Goal: Task Accomplishment & Management: Use online tool/utility

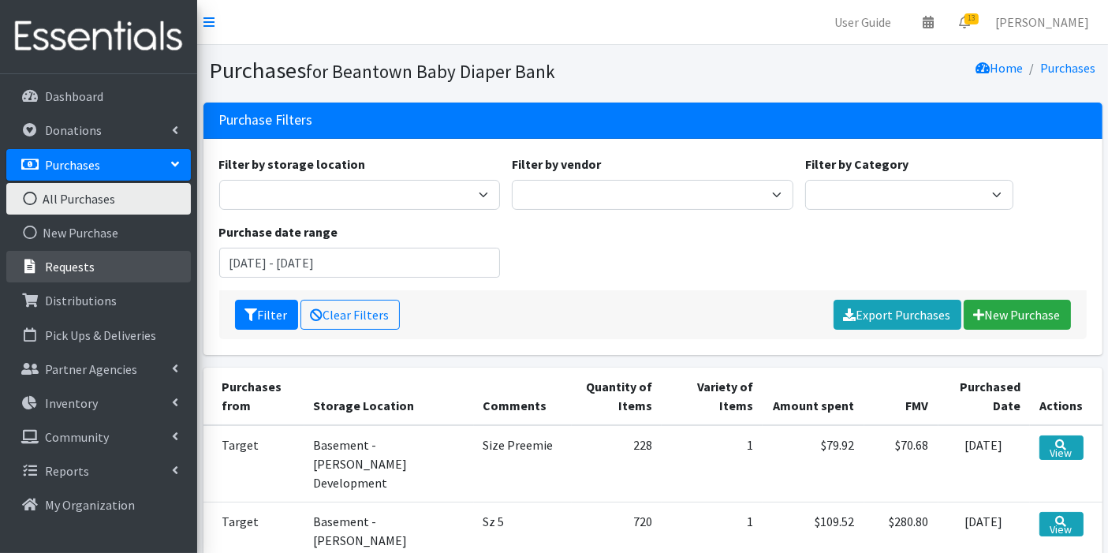
click at [69, 263] on p "Requests" at bounding box center [70, 267] width 50 height 16
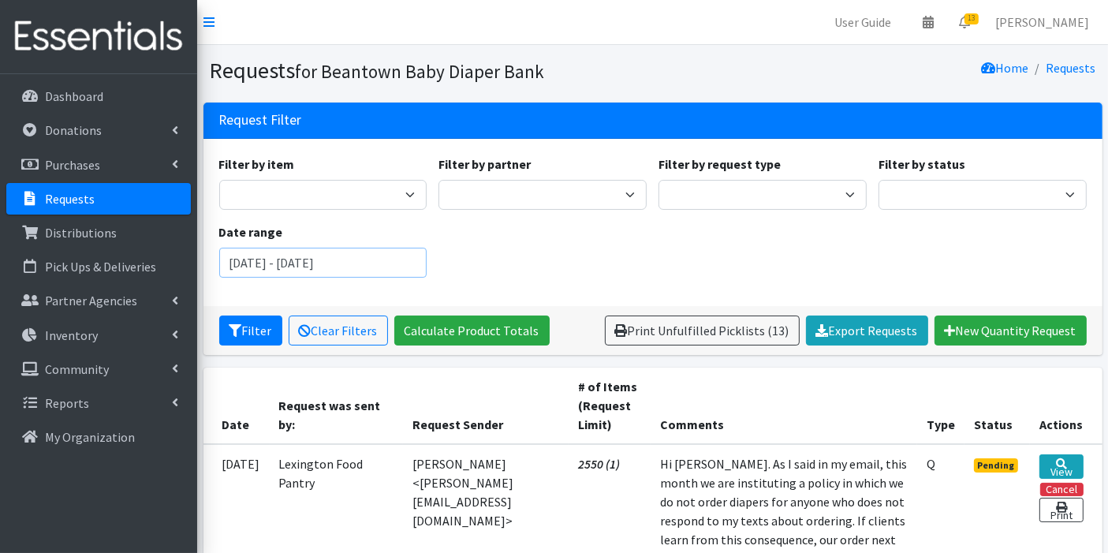
click at [285, 265] on input "June 20, 2025 - September 20, 2025" at bounding box center [323, 263] width 208 height 30
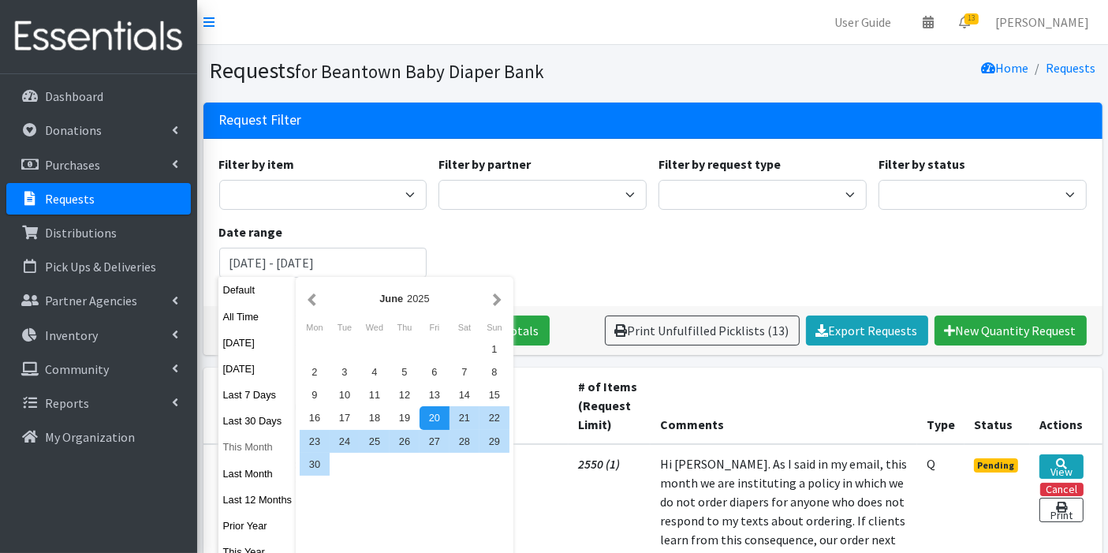
click at [252, 449] on button "This Month" at bounding box center [256, 446] width 77 height 23
type input "August 1, 2025 - August 31, 2025"
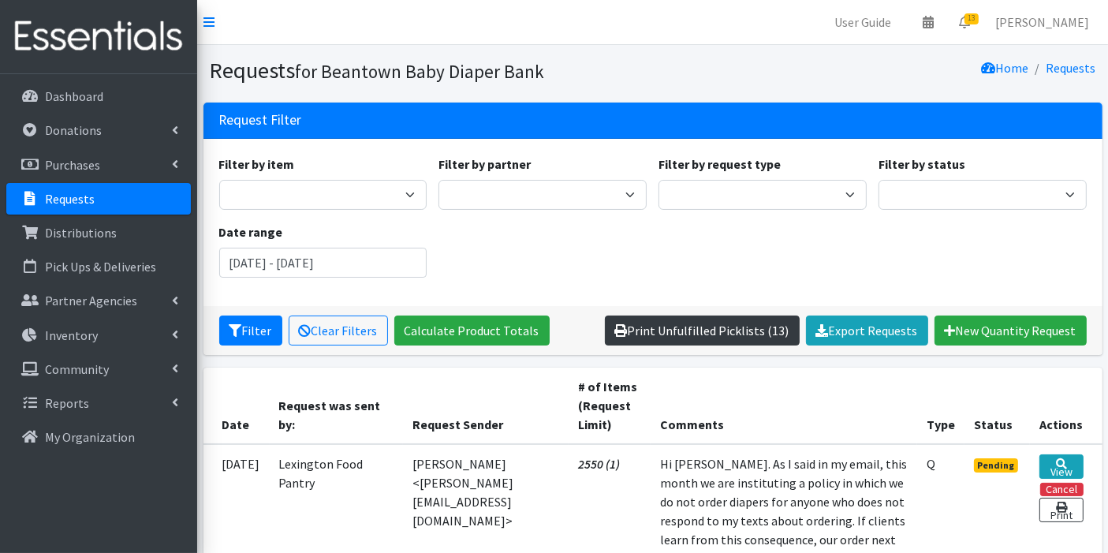
click at [702, 319] on link "Print Unfulfilled Picklists (13)" at bounding box center [702, 330] width 195 height 30
